Goal: Task Accomplishment & Management: Complete application form

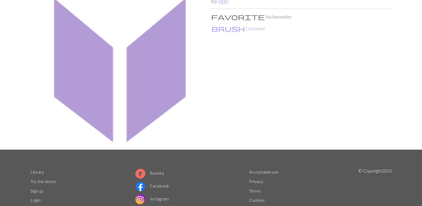
scroll to position [81, 0]
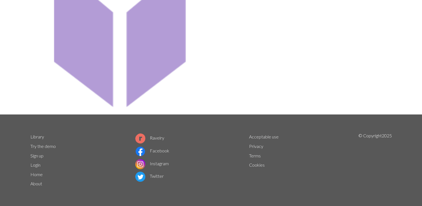
click at [168, 147] on li "Facebook" at bounding box center [152, 151] width 34 height 13
click at [166, 154] on li "Facebook" at bounding box center [152, 151] width 34 height 13
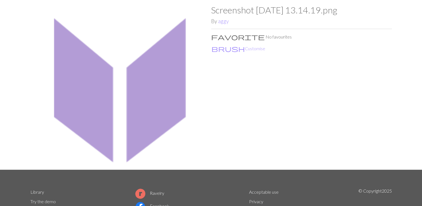
scroll to position [0, 0]
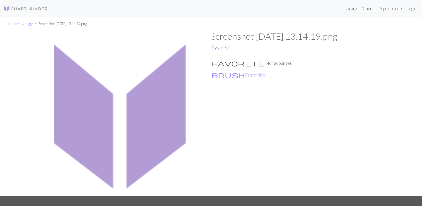
click at [220, 67] on div "Screenshot [DATE] 13.14.19.png By aggy favorite No favourites brush Customise" at bounding box center [301, 113] width 181 height 165
click at [220, 74] on button "brush Customise" at bounding box center [238, 74] width 54 height 7
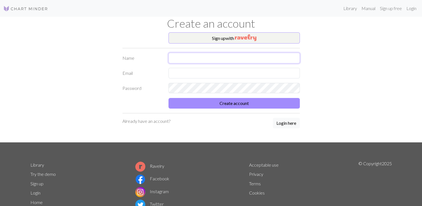
click at [229, 56] on input "text" at bounding box center [233, 58] width 131 height 11
click at [317, 25] on h1 "Create an account" at bounding box center [211, 23] width 368 height 13
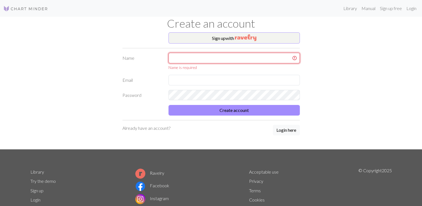
click at [198, 58] on input "text" at bounding box center [233, 58] width 131 height 11
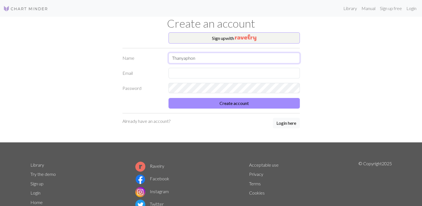
click at [168, 98] on button "Create account" at bounding box center [233, 103] width 131 height 11
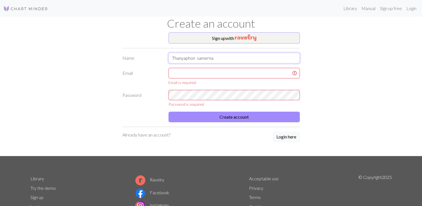
type input "Thanyaphon samerna"
click at [190, 76] on input "text" at bounding box center [233, 73] width 131 height 11
type input "[EMAIL_ADDRESS][DOMAIN_NAME]"
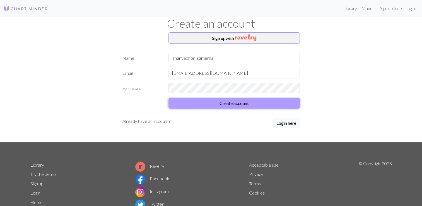
click at [238, 101] on button "Create account" at bounding box center [233, 103] width 131 height 11
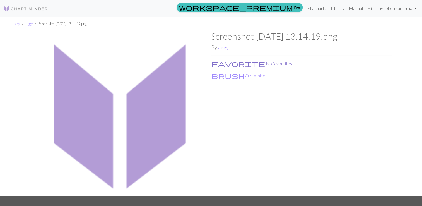
click at [230, 64] on button "favorite No favourites" at bounding box center [251, 63] width 81 height 7
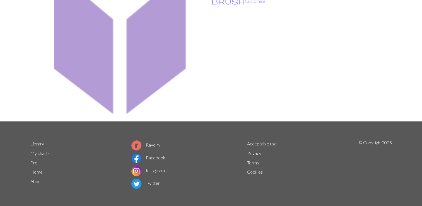
scroll to position [76, 0]
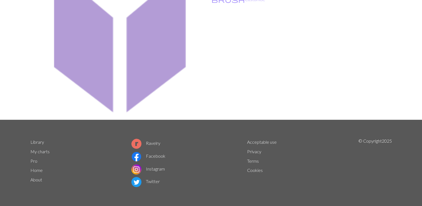
click at [140, 160] on img at bounding box center [136, 156] width 10 height 10
